Goal: Task Accomplishment & Management: Complete application form

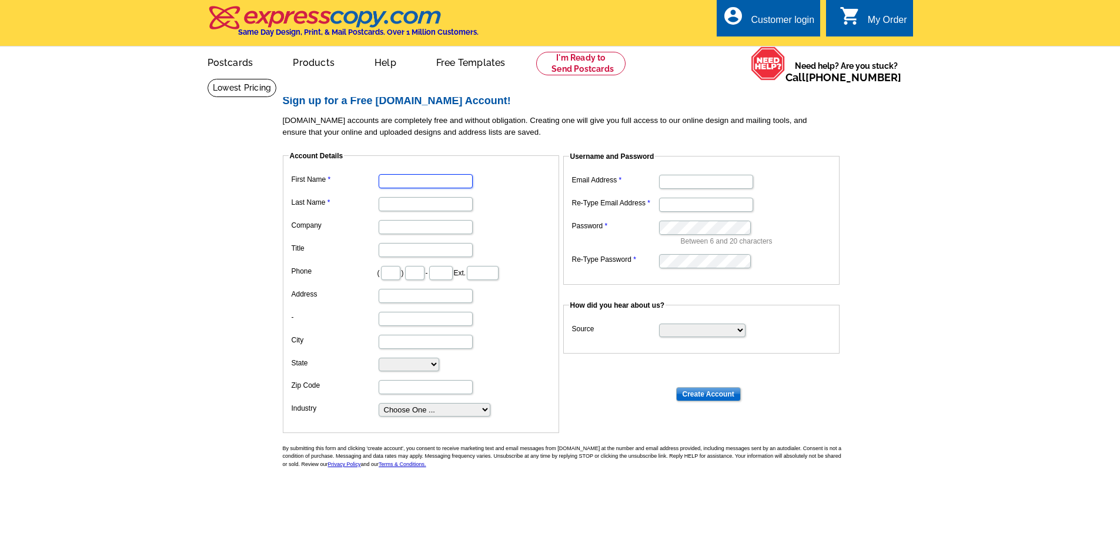
click at [399, 184] on input "First Name" at bounding box center [426, 181] width 94 height 14
type input "[PERSON_NAME]"
type input "Sook"
type input "612"
type input "978"
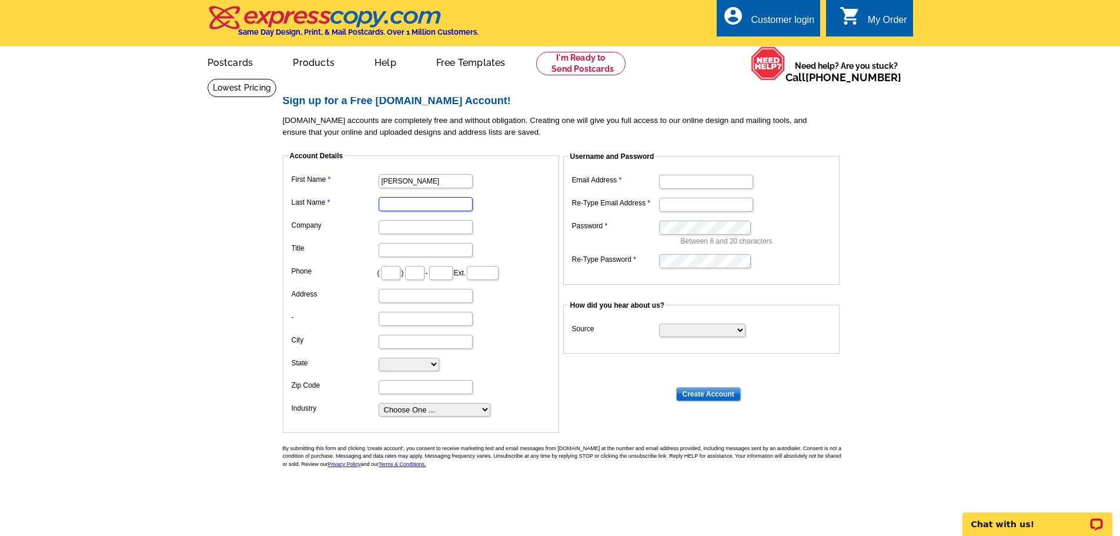
type input "9610"
type input "[STREET_ADDRESS]"
type input "[GEOGRAPHIC_DATA]"
select select "MN"
type input "55443"
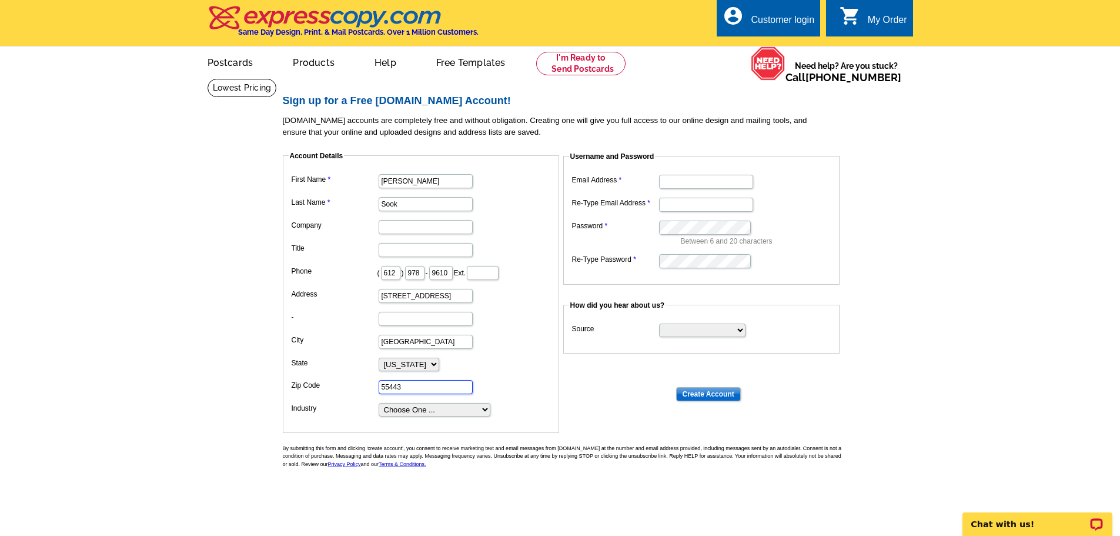
type input "[EMAIL_ADDRESS][DOMAIN_NAME]"
drag, startPoint x: 463, startPoint y: 296, endPoint x: 322, endPoint y: 293, distance: 141.2
click at [322, 293] on dl "First Name [PERSON_NAME] Last Name [PERSON_NAME] Company Title Phone ( 612 ) 97…" at bounding box center [421, 294] width 265 height 246
type input "17940 [PERSON_NAME] Court"
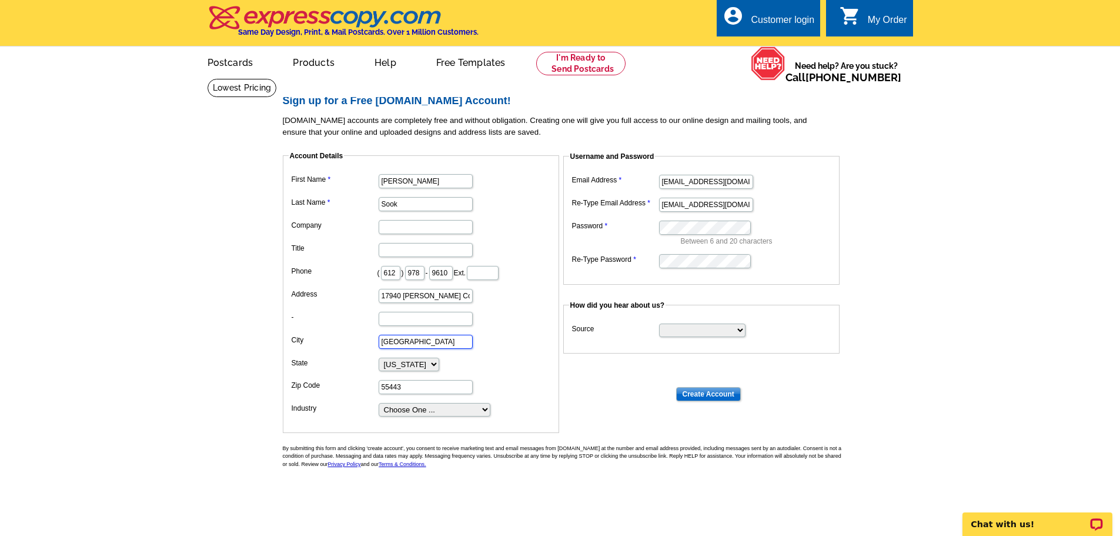
drag, startPoint x: 427, startPoint y: 343, endPoint x: 282, endPoint y: 343, distance: 145.3
click at [283, 343] on fieldset "Account Details First Name [PERSON_NAME] Last Name [PERSON_NAME] Company Title …" at bounding box center [421, 292] width 276 height 282
type input "[GEOGRAPHIC_DATA][PERSON_NAME]"
click at [439, 367] on select "[US_STATE] [US_STATE] [US_STATE] [US_STATE] [US_STATE] [US_STATE] [US_STATE] [U…" at bounding box center [409, 365] width 61 height 14
select select "FL"
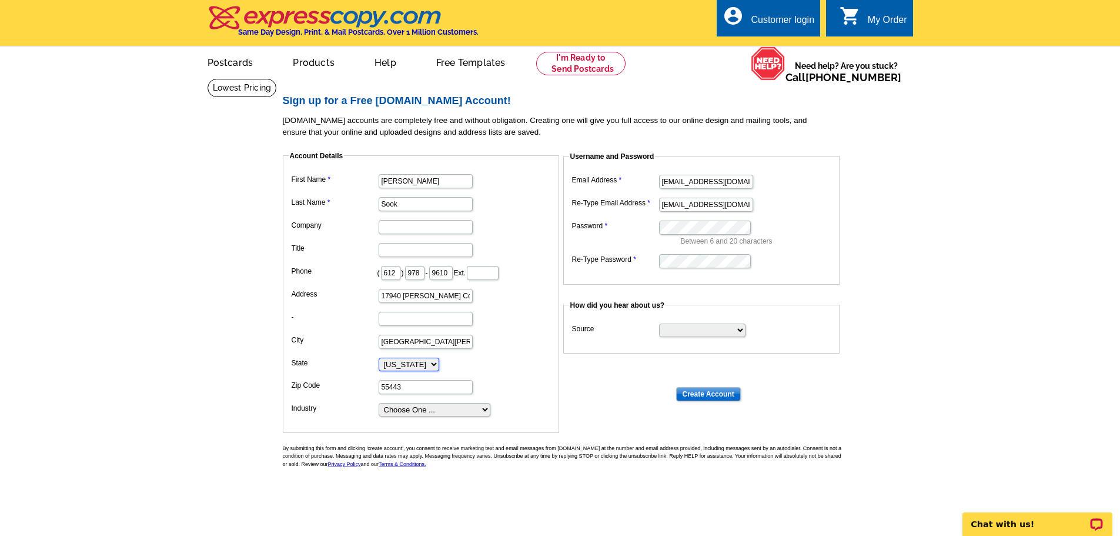
click at [379, 358] on select "[US_STATE] [US_STATE] [US_STATE] [US_STATE] [US_STATE] [US_STATE] [US_STATE] [U…" at bounding box center [409, 365] width 61 height 14
drag, startPoint x: 417, startPoint y: 389, endPoint x: 310, endPoint y: 376, distance: 107.9
click at [310, 376] on dl "First Name [PERSON_NAME] Last Name [PERSON_NAME] Company Title Phone ( 612 ) 97…" at bounding box center [421, 294] width 265 height 246
type input "33931"
click at [433, 411] on select "Choose One ... Residential Real Estate Accounting Agriculture Architecture Arts…" at bounding box center [435, 410] width 112 height 14
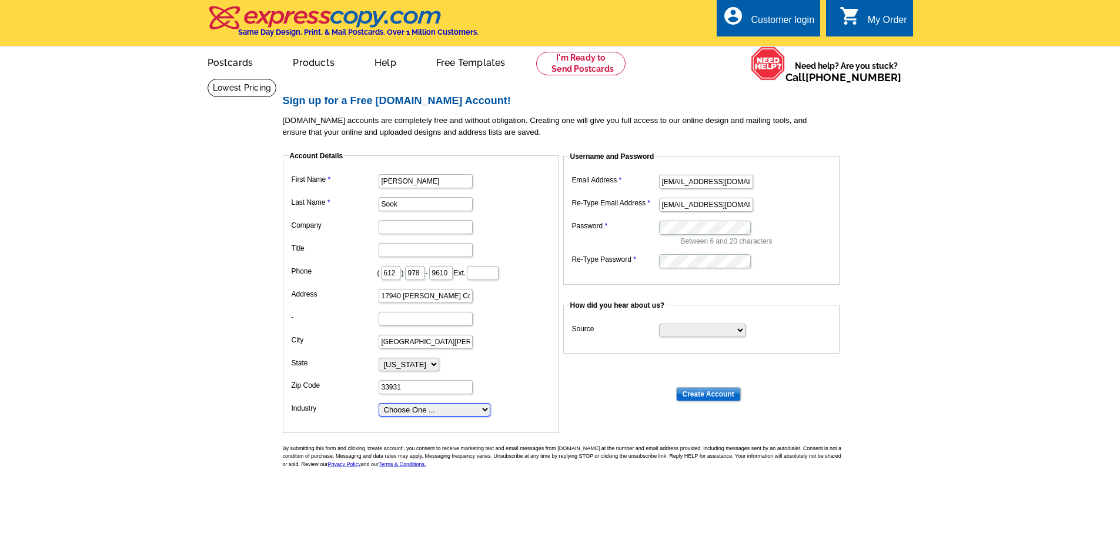
select select "3"
click at [379, 403] on select "Choose One ... Residential Real Estate Accounting Agriculture Architecture Arts…" at bounding box center [435, 410] width 112 height 14
click at [737, 332] on select "Search Engine Television Ad Direct Mail Postcard Email Referred by a friend Oth…" at bounding box center [702, 330] width 86 height 14
select select "other"
click at [659, 324] on select "Search Engine Television Ad Direct Mail Postcard Email Referred by a friend Oth…" at bounding box center [702, 330] width 86 height 14
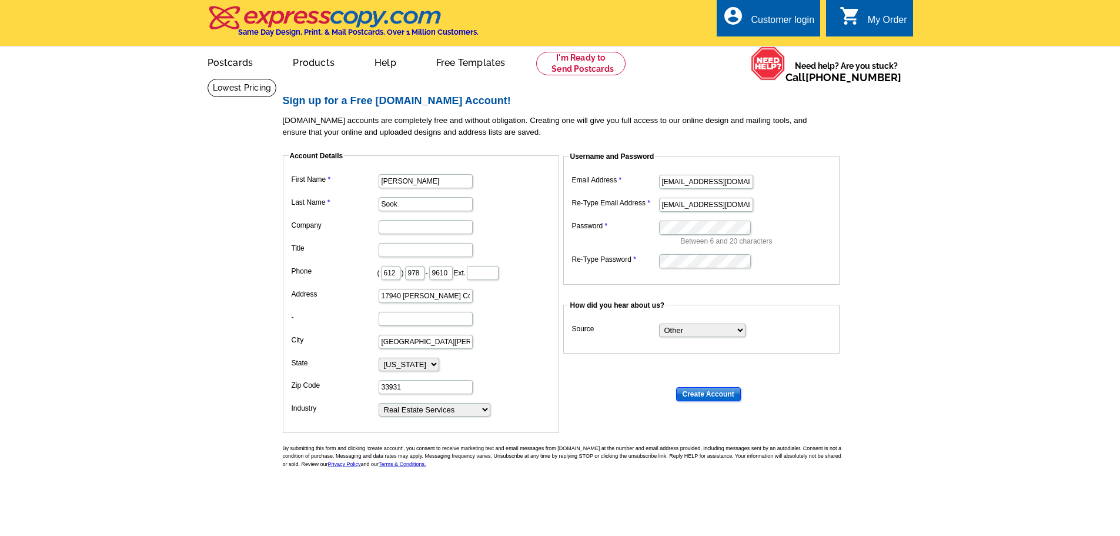
click at [708, 400] on input "Create Account" at bounding box center [708, 394] width 65 height 14
